Goal: Task Accomplishment & Management: Manage account settings

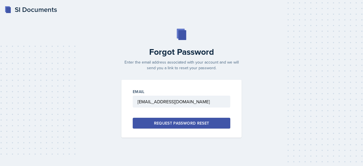
click at [47, 12] on div "SI Documents" at bounding box center [31, 10] width 53 height 10
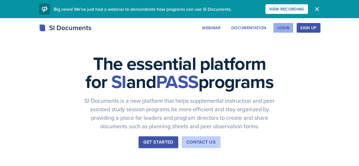
click at [290, 29] on div "Login" at bounding box center [283, 28] width 12 height 5
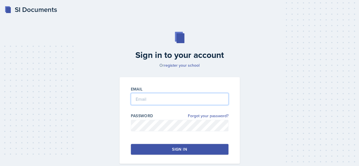
click at [181, 98] on input "email" at bounding box center [180, 99] width 98 height 12
type input "[EMAIL_ADDRESS][DOMAIN_NAME]"
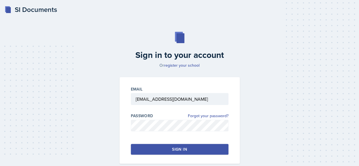
click at [175, 149] on div "Sign in" at bounding box center [179, 149] width 15 height 6
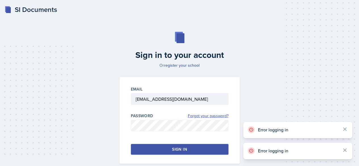
click at [209, 117] on link "Forgot your password?" at bounding box center [208, 116] width 41 height 6
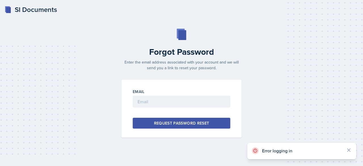
click at [195, 108] on div at bounding box center [182, 111] width 98 height 6
click at [193, 105] on input "email" at bounding box center [182, 102] width 98 height 12
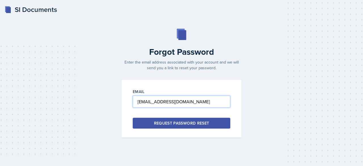
type input "[EMAIL_ADDRESS][DOMAIN_NAME]"
click at [192, 122] on div "Request Password Reset" at bounding box center [181, 123] width 55 height 6
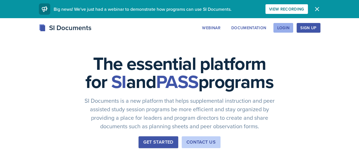
click at [290, 26] on div "Login" at bounding box center [283, 28] width 12 height 5
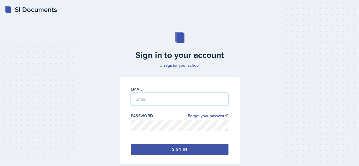
click at [166, 98] on input "email" at bounding box center [180, 99] width 98 height 12
type input "[EMAIL_ADDRESS][DOMAIN_NAME]"
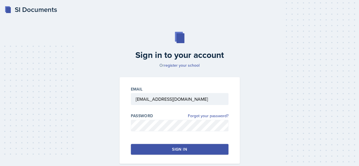
click at [171, 143] on div "Email xashton@students.kennesaw.edu Password Forgot your password? Sign in" at bounding box center [180, 120] width 120 height 87
click at [171, 146] on button "Sign in" at bounding box center [180, 149] width 98 height 11
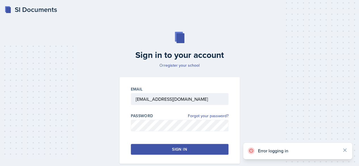
click at [115, 98] on div "Sign in to your account Or register your school Email xashton@students.kennesaw…" at bounding box center [179, 98] width 345 height 168
